Goal: Navigation & Orientation: Go to known website

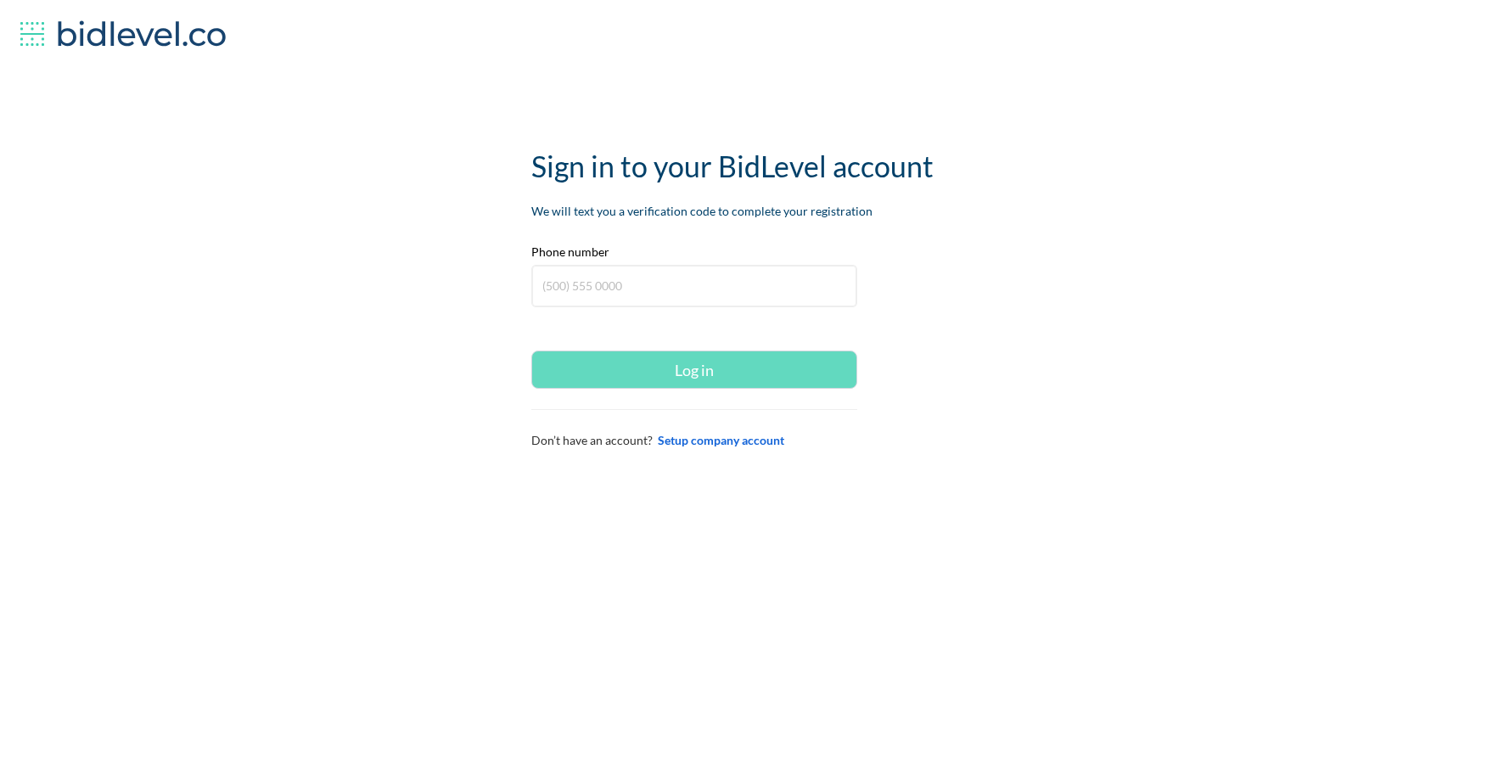
click at [96, 38] on icon at bounding box center [124, 33] width 208 height 27
